Goal: Task Accomplishment & Management: Use online tool/utility

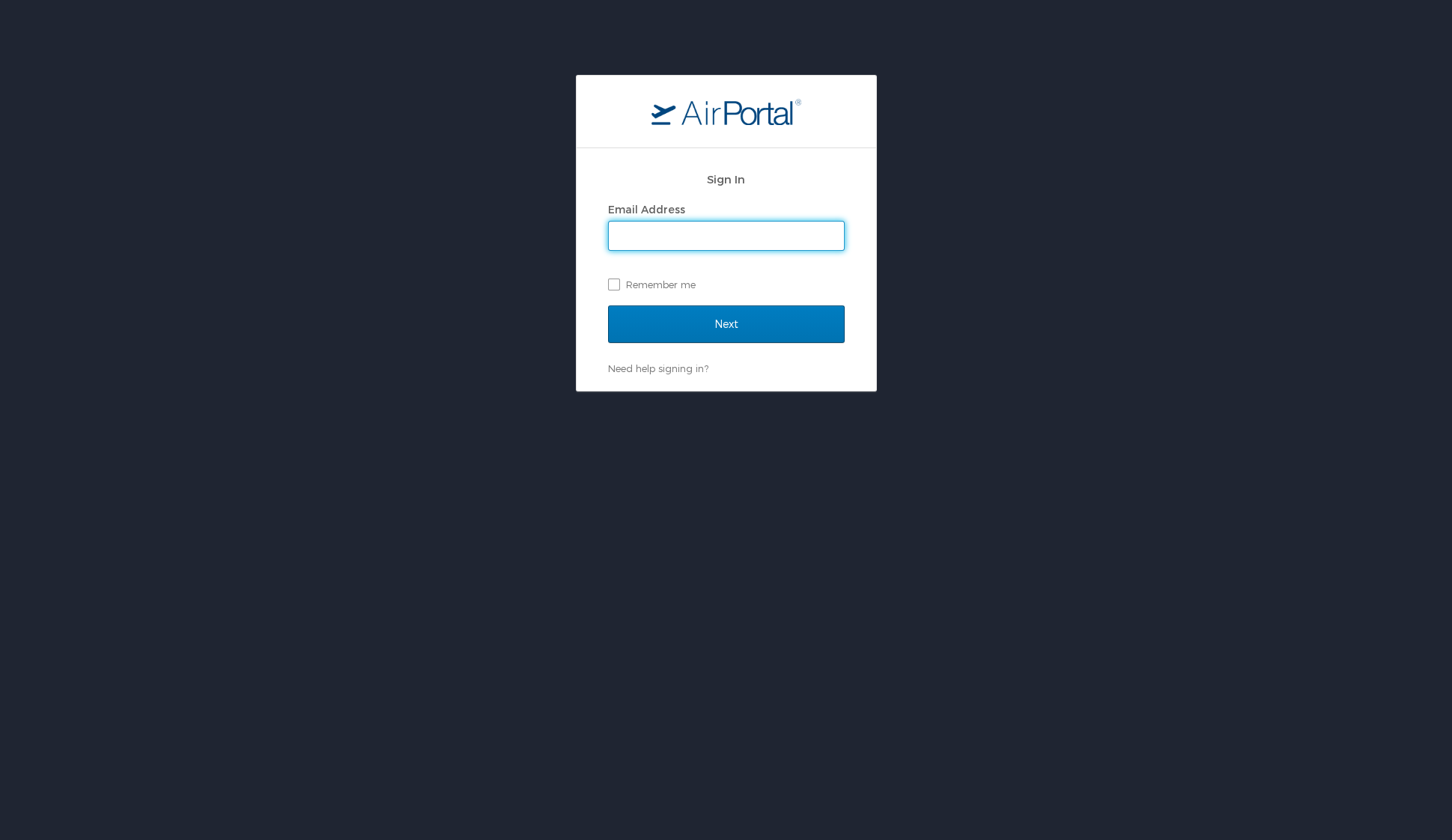
click at [744, 243] on input "Email Address" at bounding box center [727, 236] width 235 height 29
click at [707, 239] on input "[PERSON_NAME].[PERSON_NAME]@" at bounding box center [727, 236] width 235 height 29
type input "[PERSON_NAME][EMAIL_ADDRESS][PERSON_NAME][DOMAIN_NAME]"
click at [639, 292] on label "Remember me" at bounding box center [727, 284] width 237 height 23
click at [618, 288] on input "Remember me" at bounding box center [613, 284] width 10 height 10
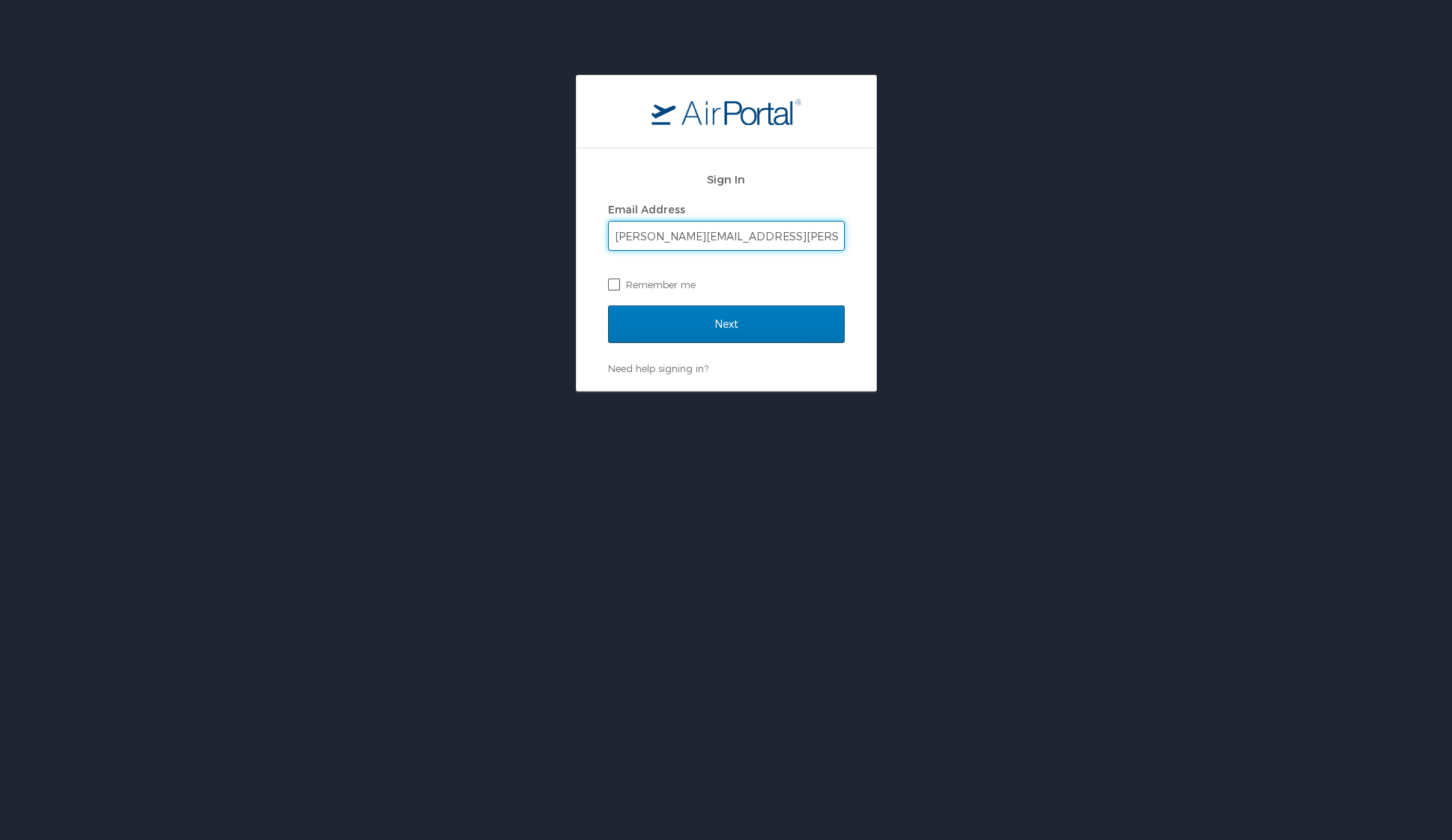
checkbox input "true"
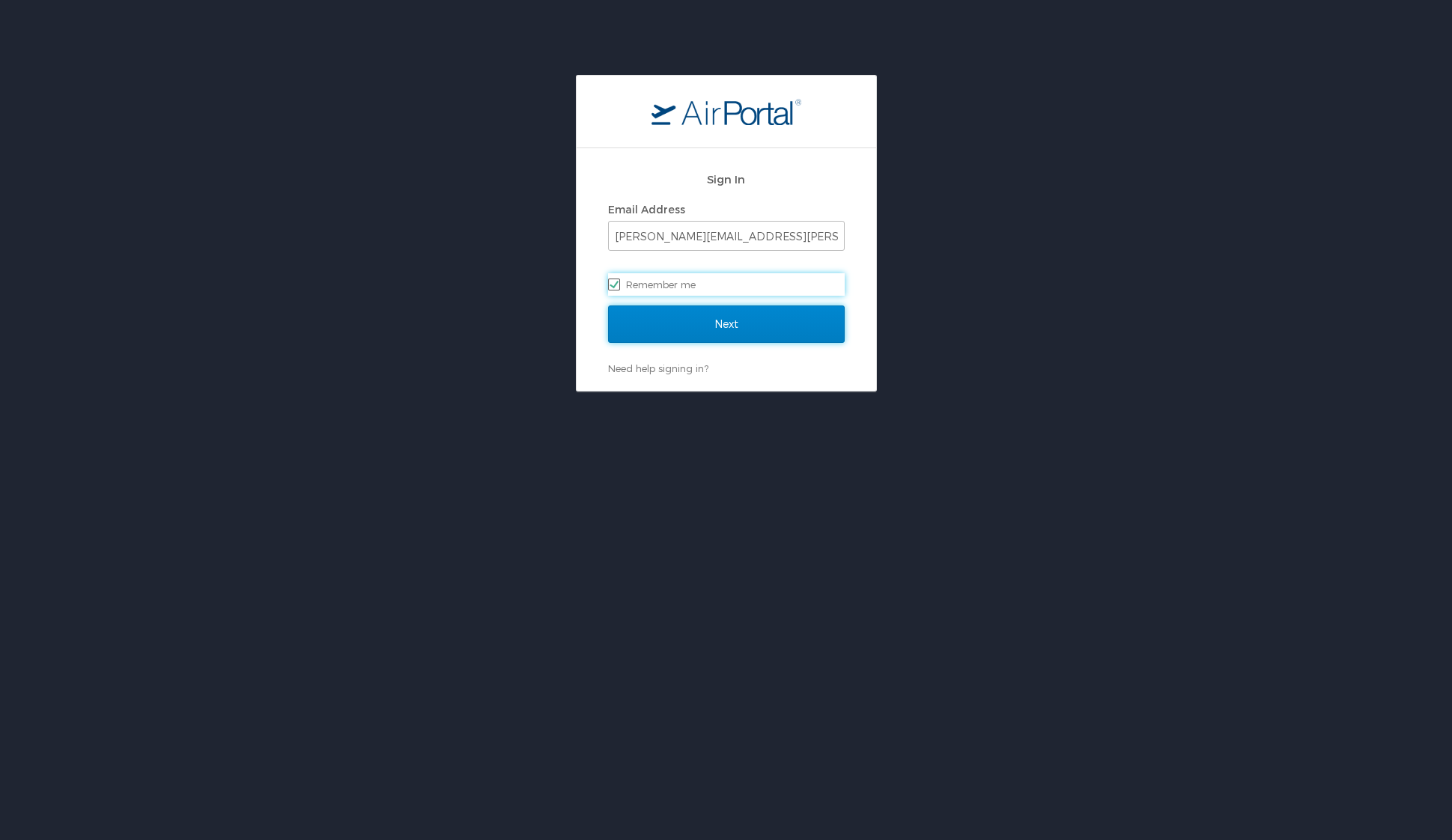
click at [680, 322] on input "Next" at bounding box center [727, 324] width 237 height 38
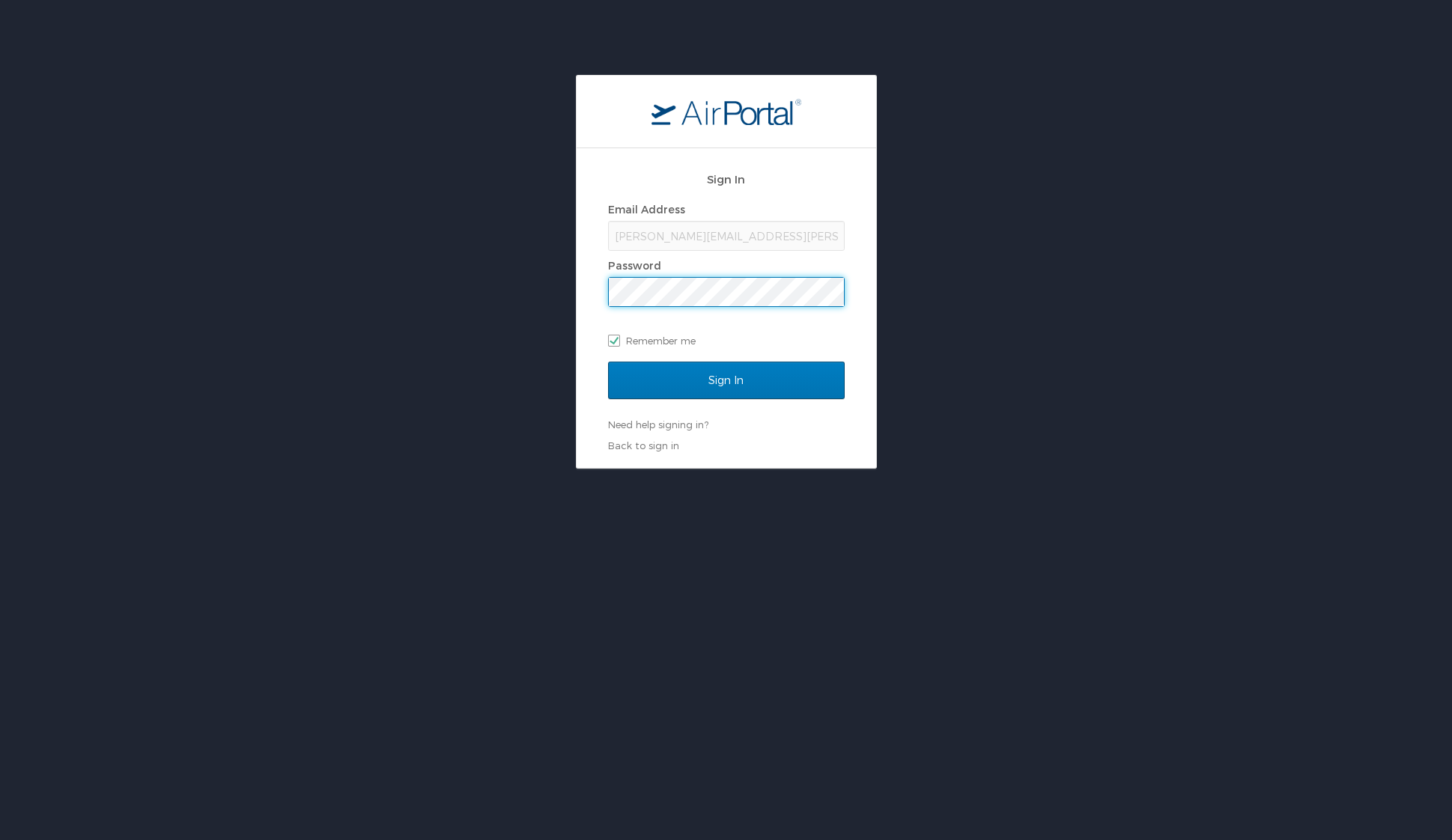
click at [608, 361] on input "Sign In" at bounding box center [727, 380] width 237 height 38
